Goal: Transaction & Acquisition: Obtain resource

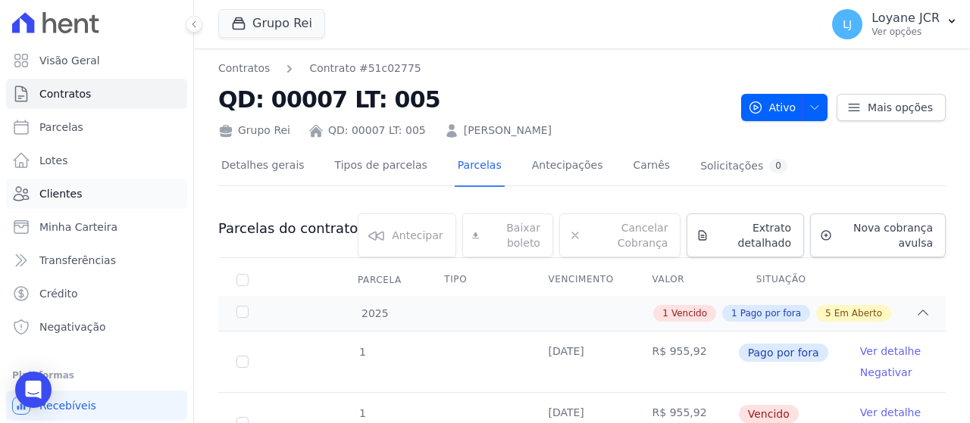
click at [117, 190] on link "Clientes" at bounding box center [96, 194] width 181 height 30
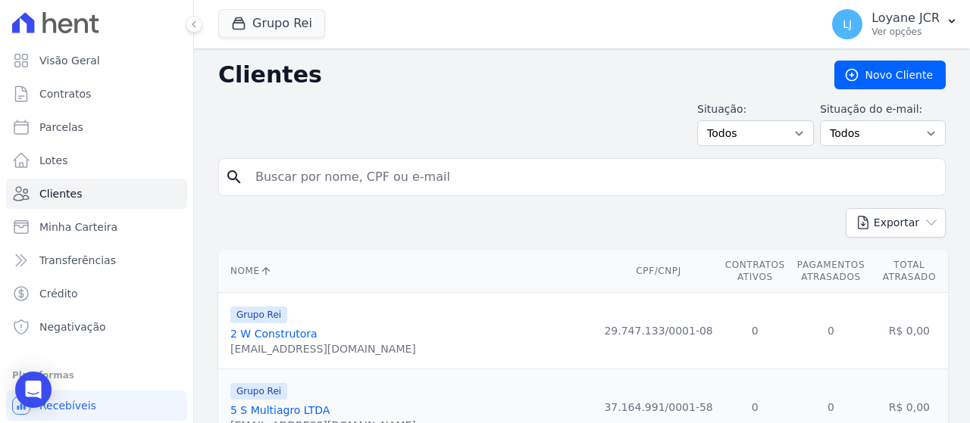
click at [435, 179] on input "search" at bounding box center [592, 177] width 692 height 30
paste input "[PERSON_NAME]"
type input "[PERSON_NAME]"
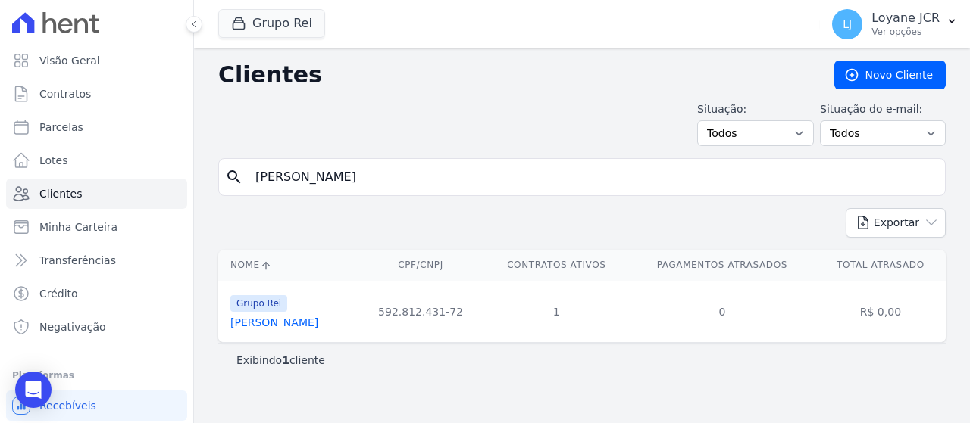
click at [318, 324] on link "[PERSON_NAME]" at bounding box center [274, 323] width 88 height 12
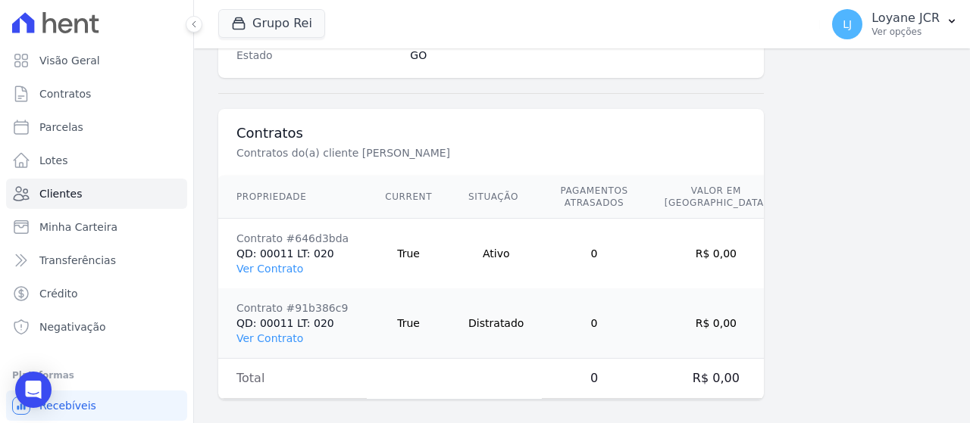
scroll to position [1068, 0]
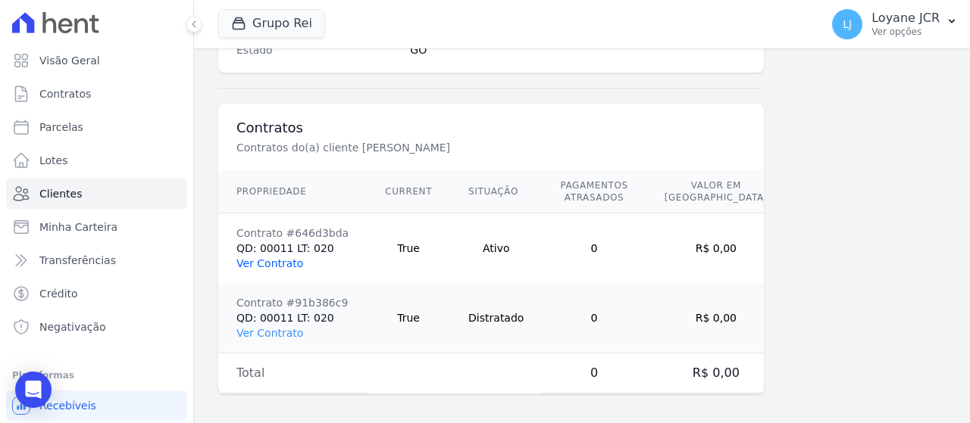
click at [279, 258] on link "Ver Contrato" at bounding box center [269, 264] width 67 height 12
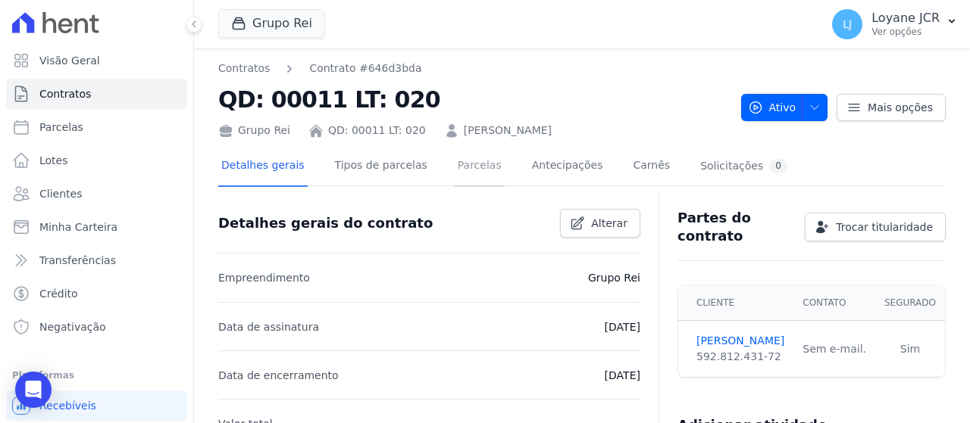
click at [455, 169] on link "Parcelas" at bounding box center [480, 167] width 50 height 40
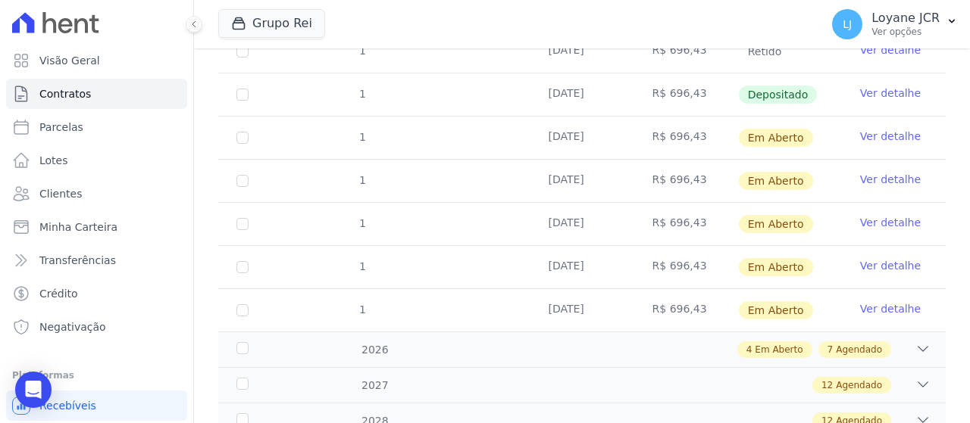
scroll to position [227, 0]
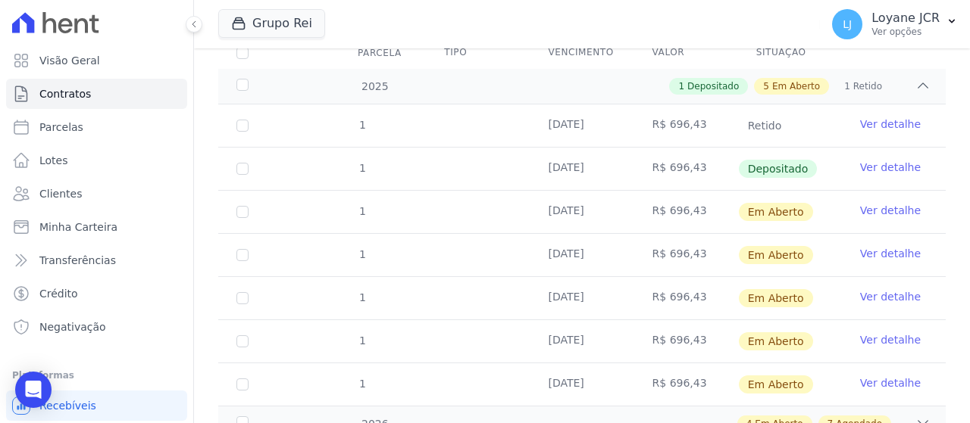
click at [261, 202] on td "1" at bounding box center [242, 212] width 48 height 42
click at [240, 210] on input "checkbox" at bounding box center [242, 212] width 12 height 12
checkbox input "true"
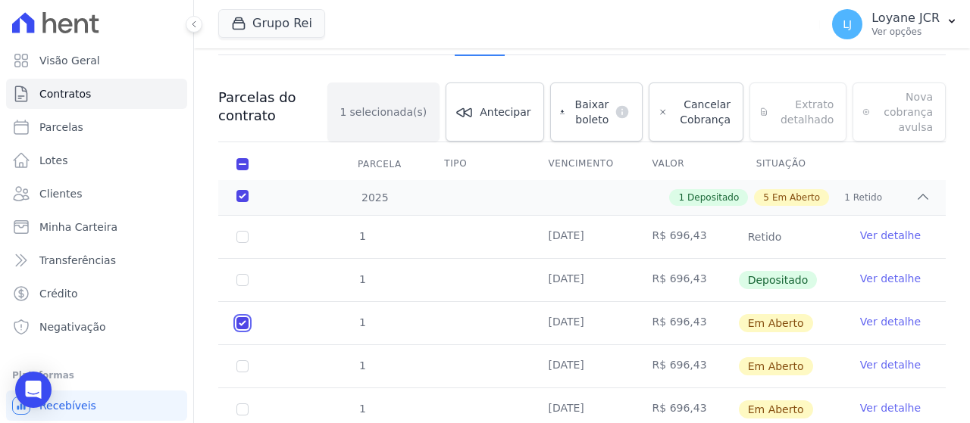
scroll to position [0, 0]
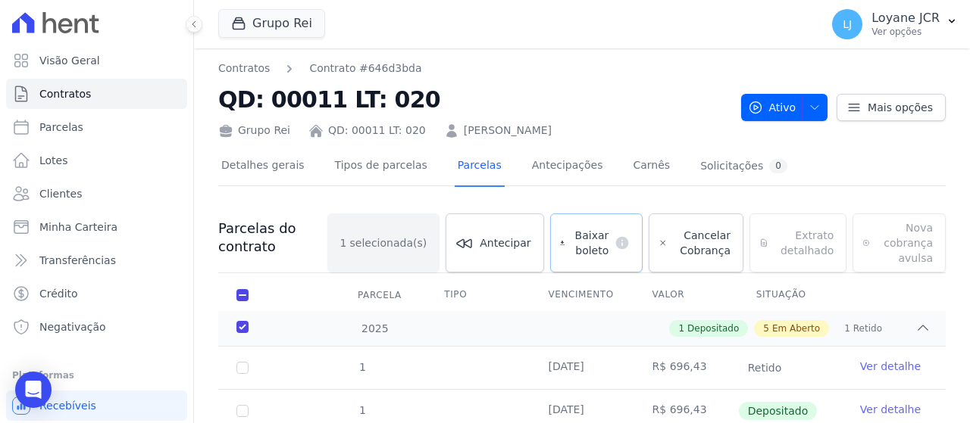
click at [596, 229] on span "Baixar boleto" at bounding box center [589, 243] width 38 height 30
click at [129, 197] on link "Clientes" at bounding box center [96, 194] width 181 height 30
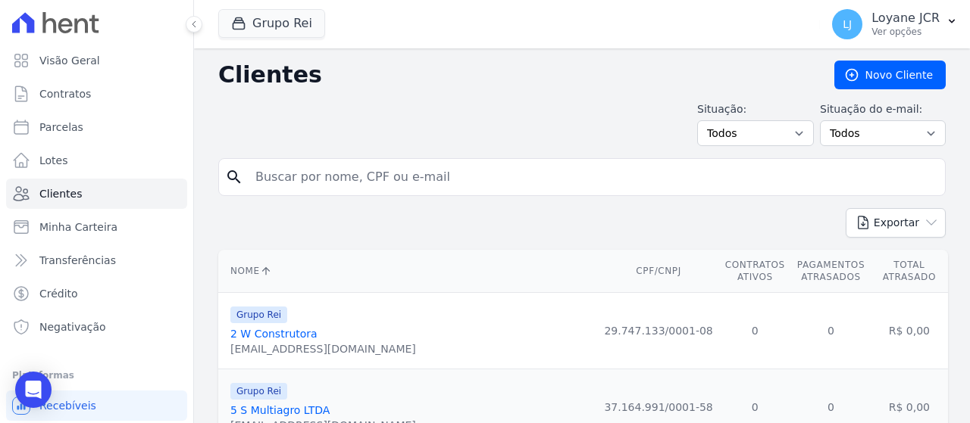
click at [414, 196] on form "search" at bounding box center [581, 183] width 727 height 50
click at [410, 173] on input "search" at bounding box center [592, 177] width 692 height 30
paste input "[PERSON_NAME]"
type input "[PERSON_NAME]"
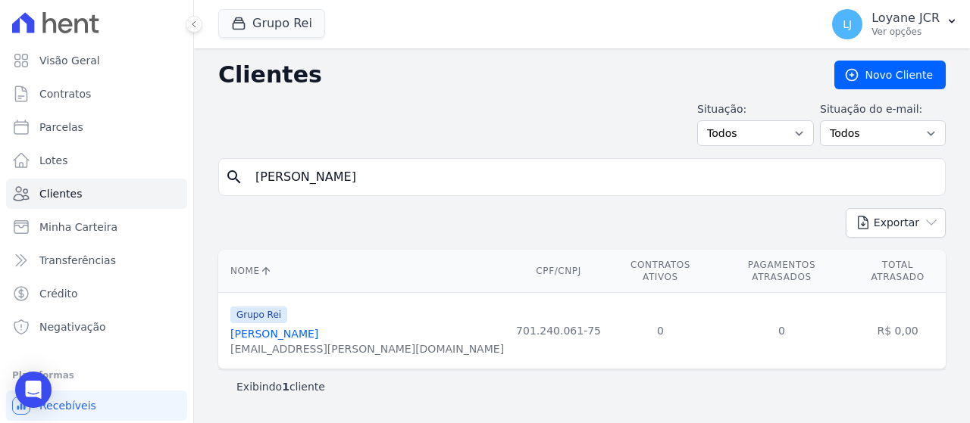
click at [301, 328] on link "[PERSON_NAME]" at bounding box center [274, 334] width 88 height 12
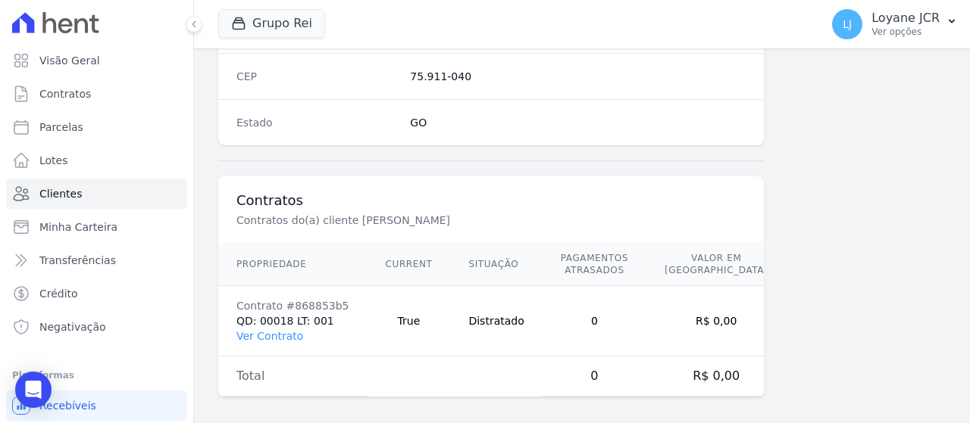
scroll to position [998, 0]
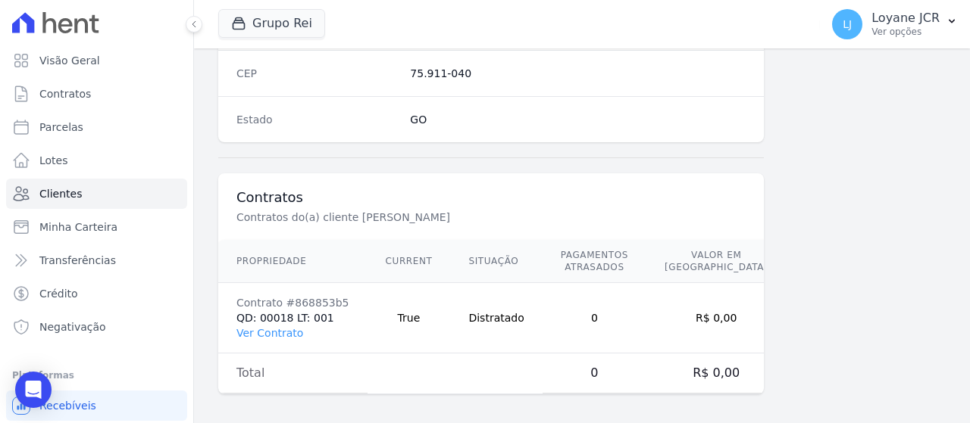
click at [531, 97] on div "Estado GO" at bounding box center [490, 119] width 545 height 46
